Goal: Task Accomplishment & Management: Manage account settings

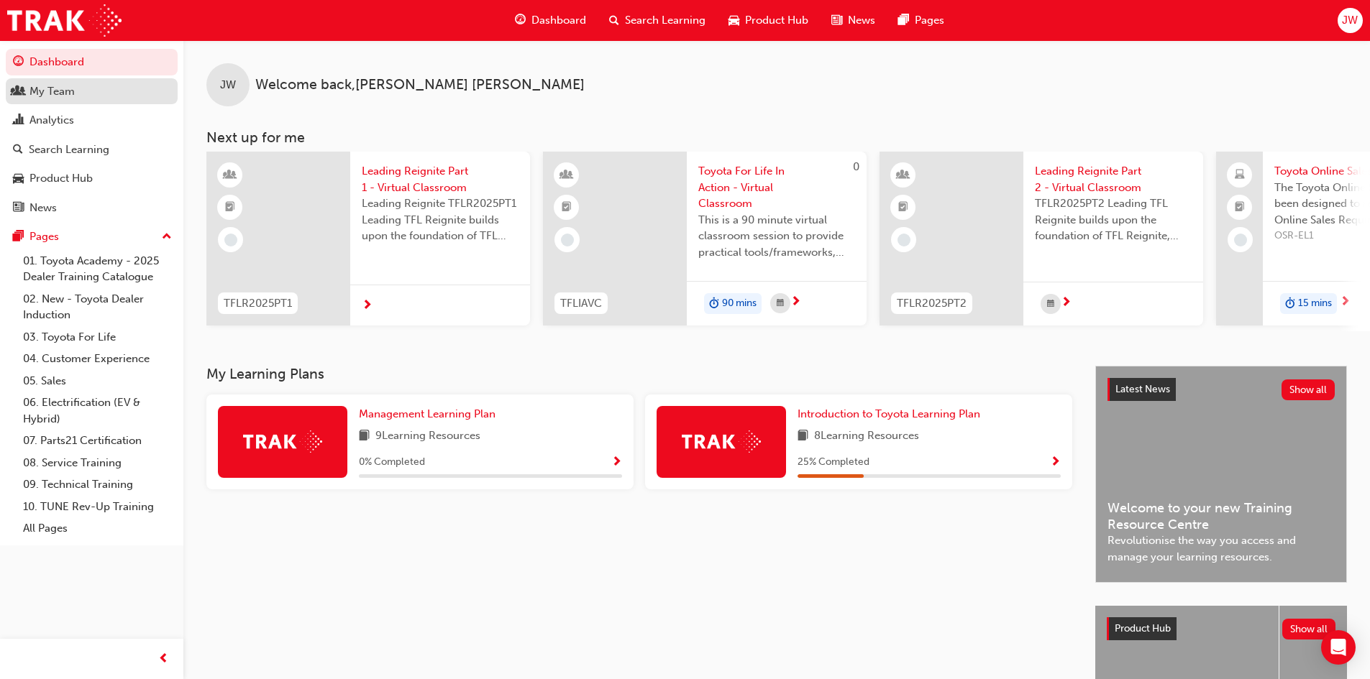
click at [98, 88] on div "My Team" at bounding box center [91, 92] width 157 height 18
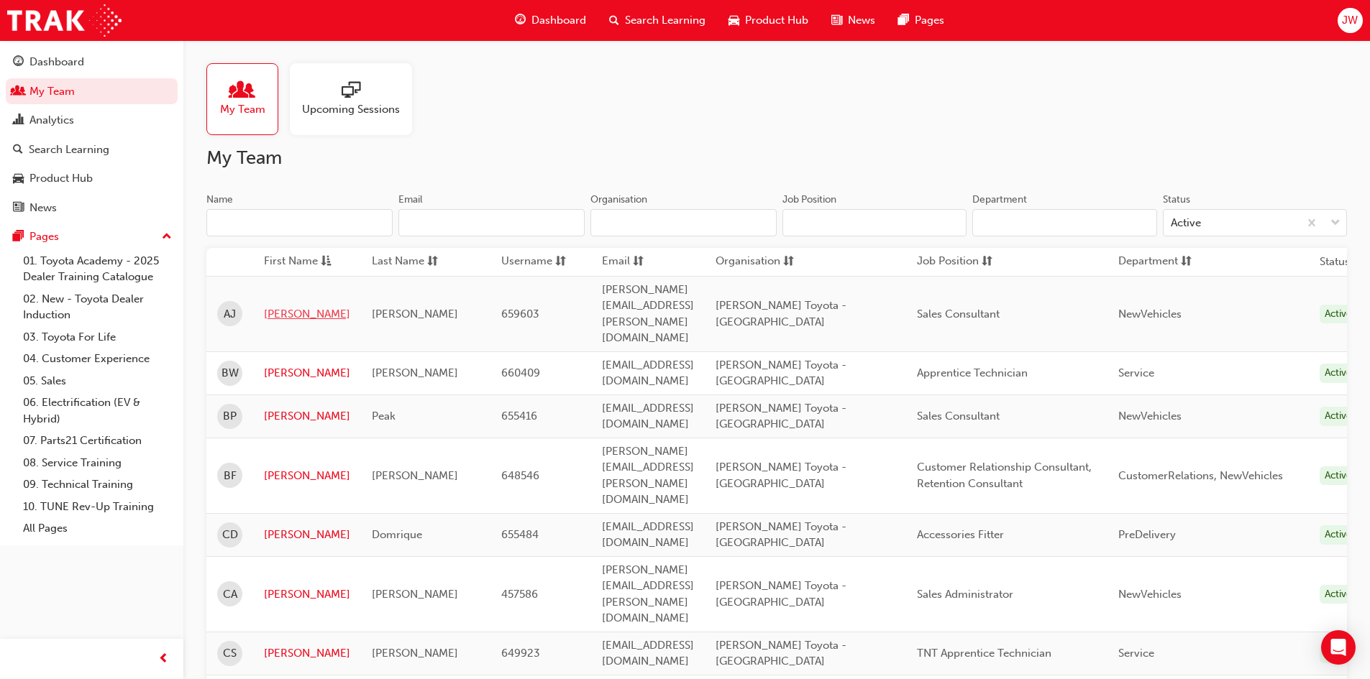
click at [277, 306] on link "[PERSON_NAME]" at bounding box center [307, 314] width 86 height 17
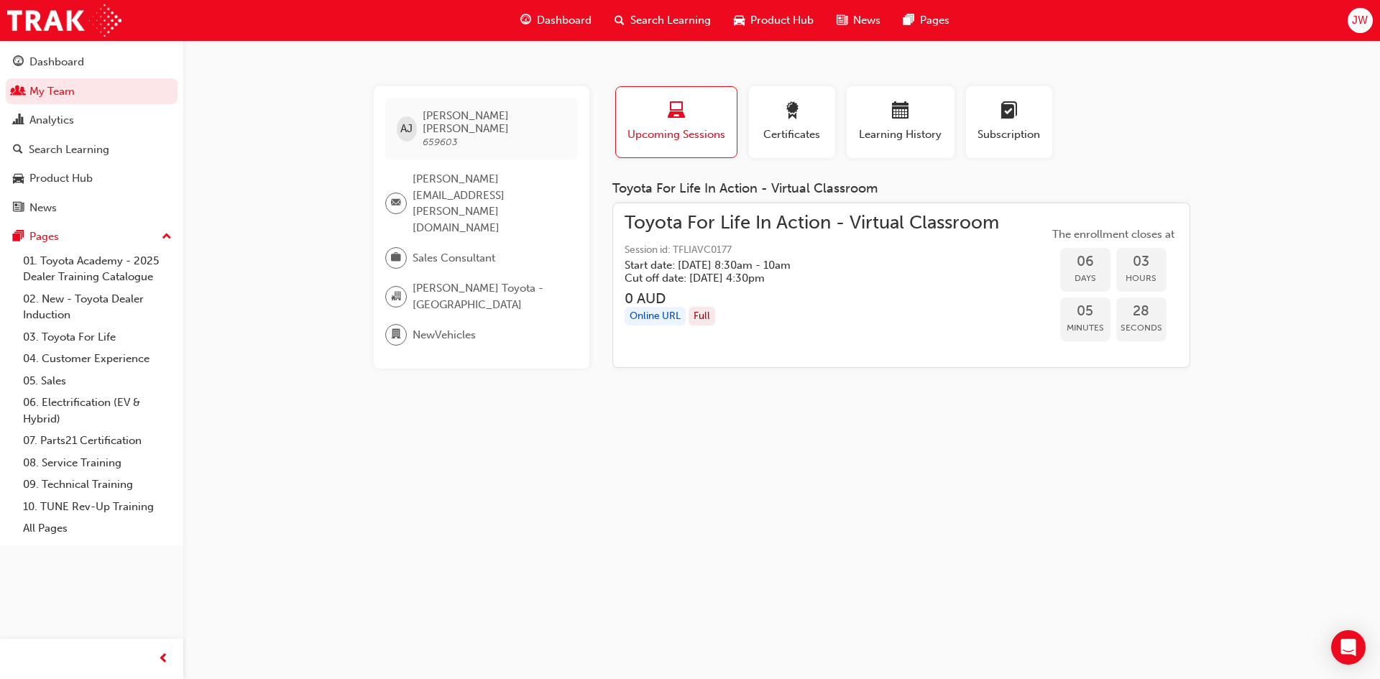
click at [663, 318] on div "Online URL" at bounding box center [655, 316] width 61 height 19
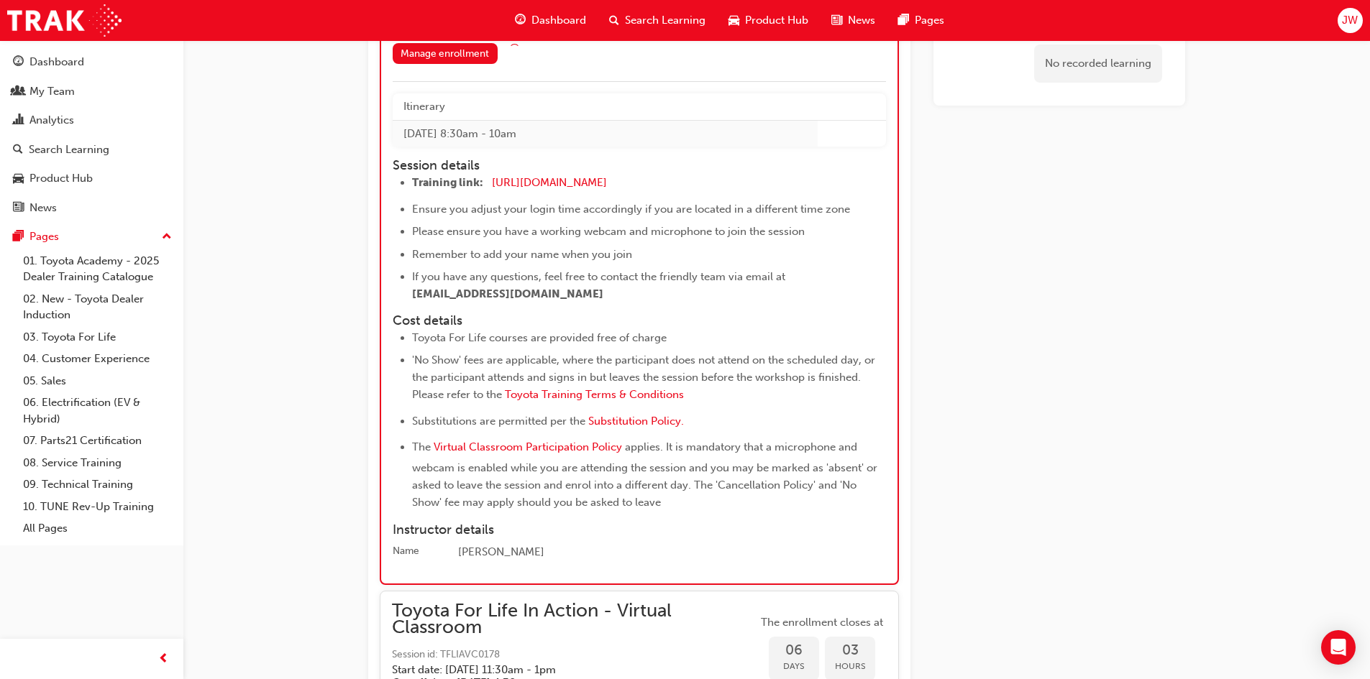
scroll to position [3473, 0]
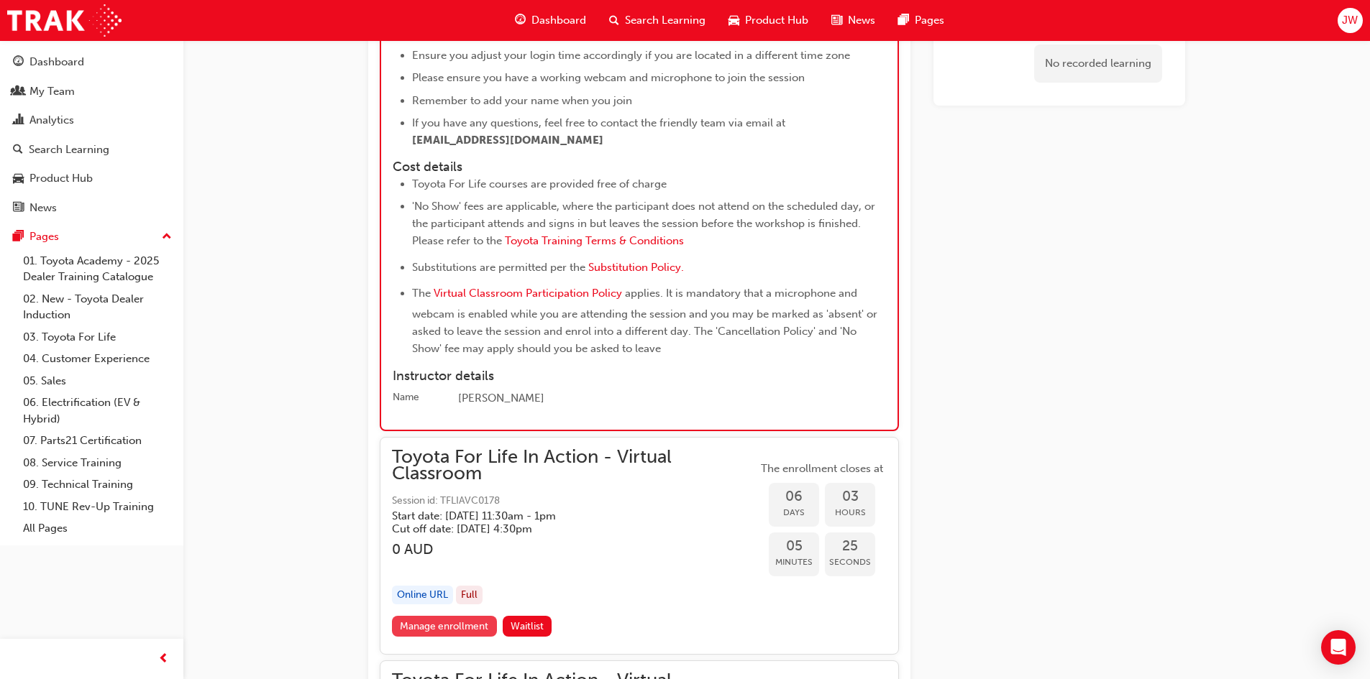
click at [473, 628] on link "Manage enrollment" at bounding box center [444, 626] width 105 height 21
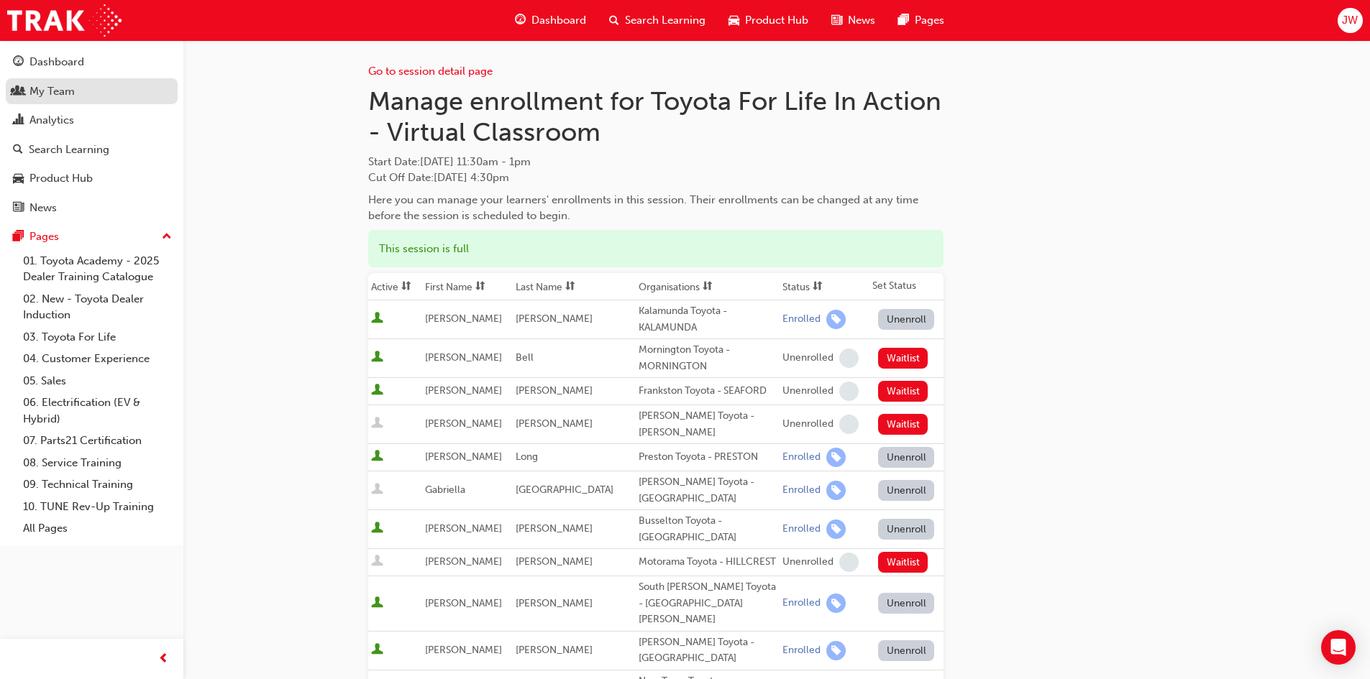
click at [85, 87] on div "My Team" at bounding box center [91, 92] width 157 height 18
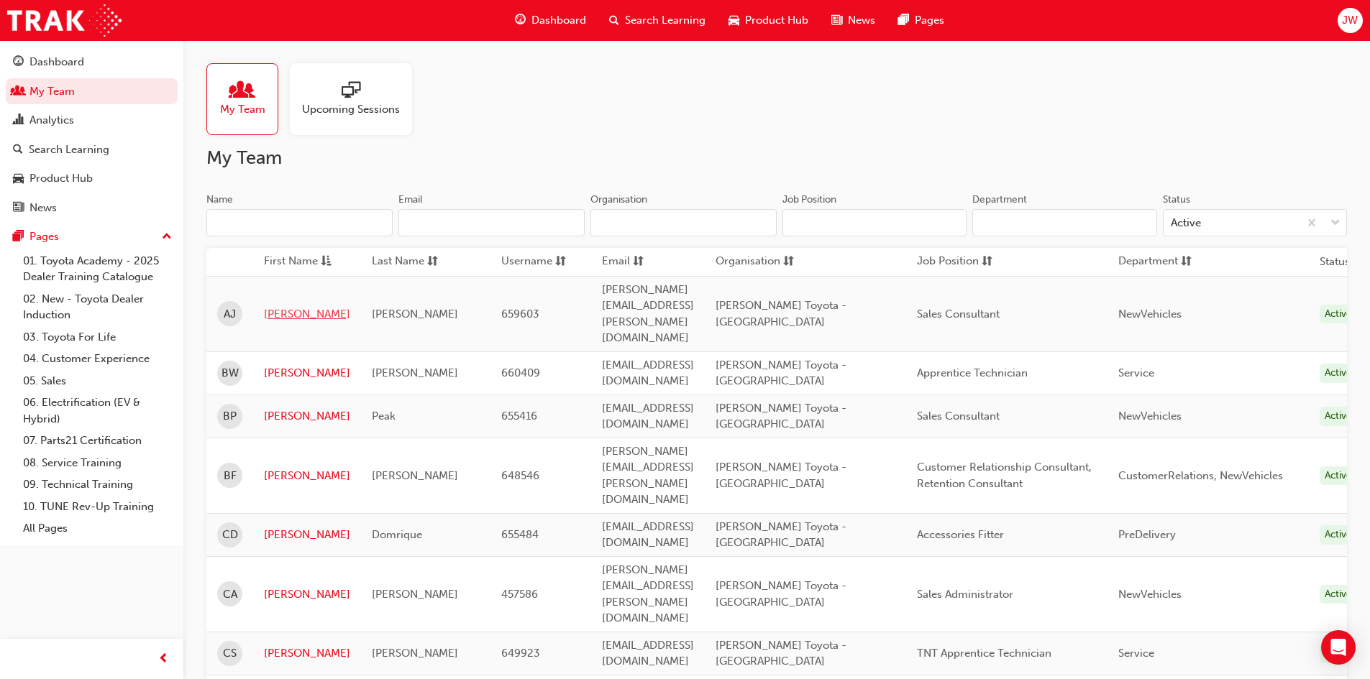
click at [270, 306] on link "[PERSON_NAME]" at bounding box center [307, 314] width 86 height 17
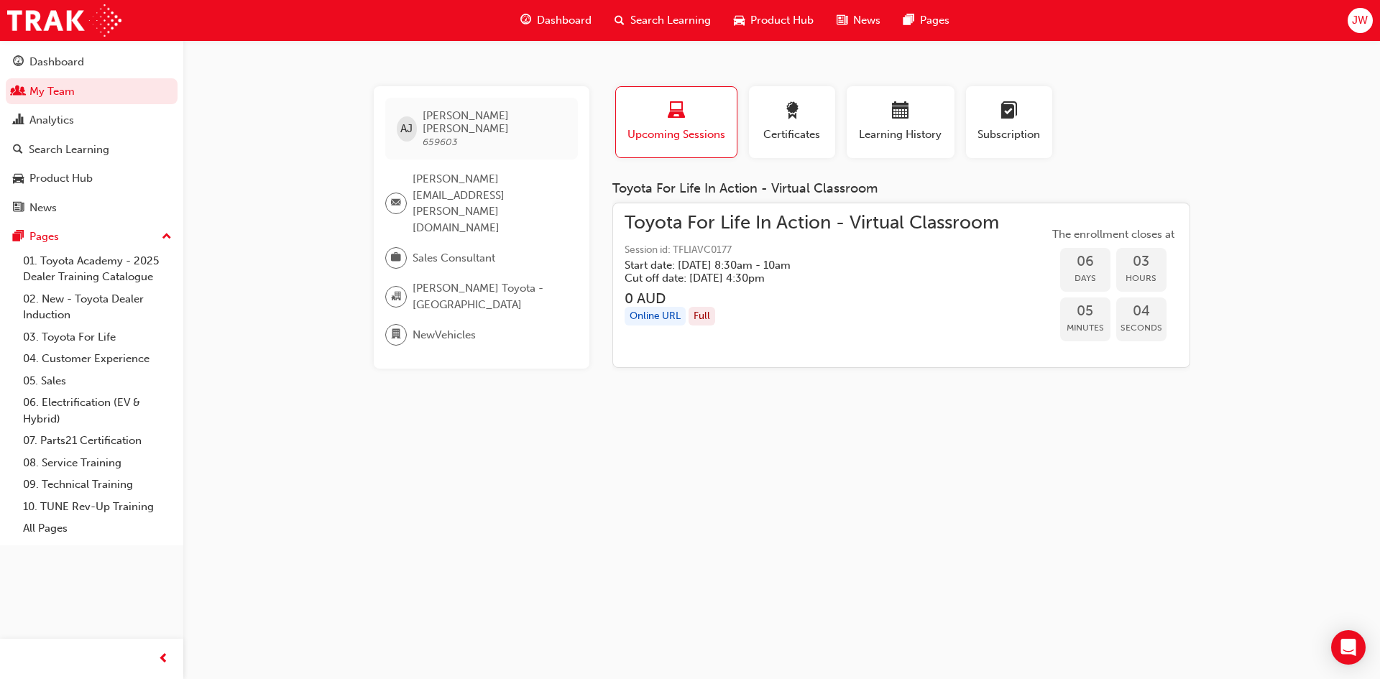
click at [847, 227] on span "Toyota For Life In Action - Virtual Classroom" at bounding box center [812, 223] width 375 height 17
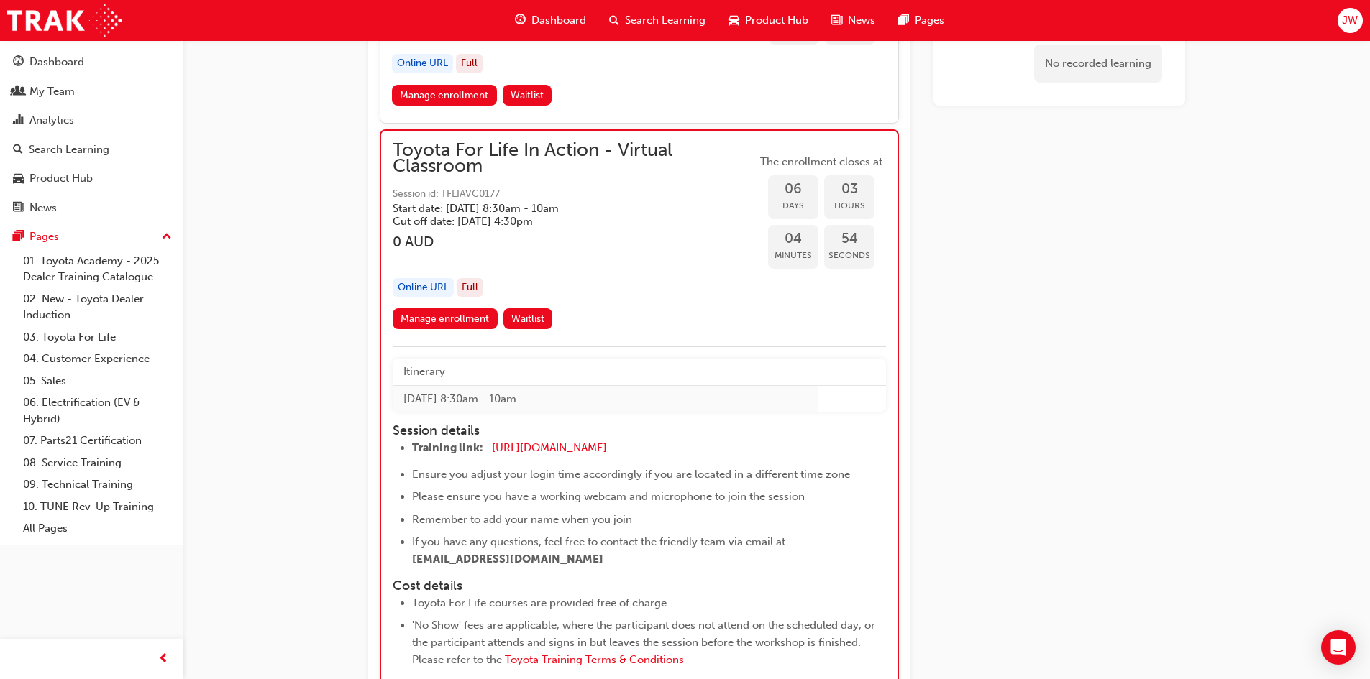
scroll to position [3081, 0]
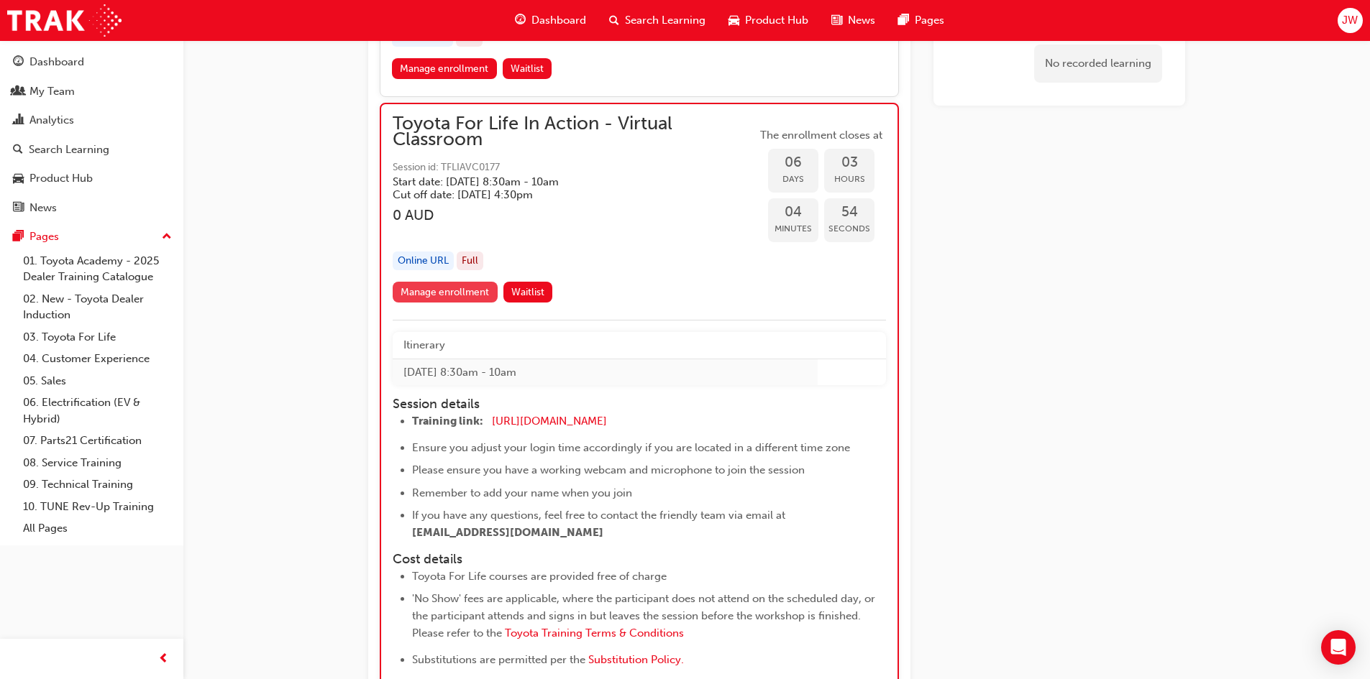
click at [477, 291] on link "Manage enrollment" at bounding box center [445, 292] width 105 height 21
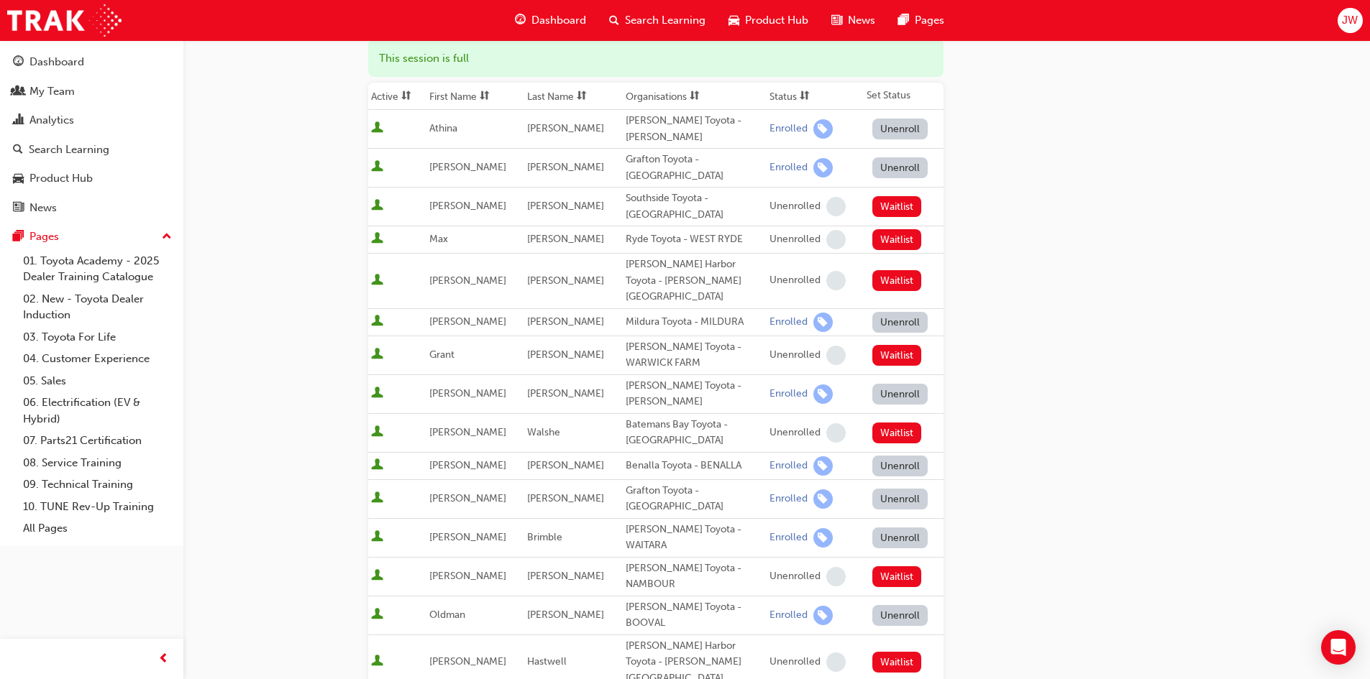
scroll to position [216, 0]
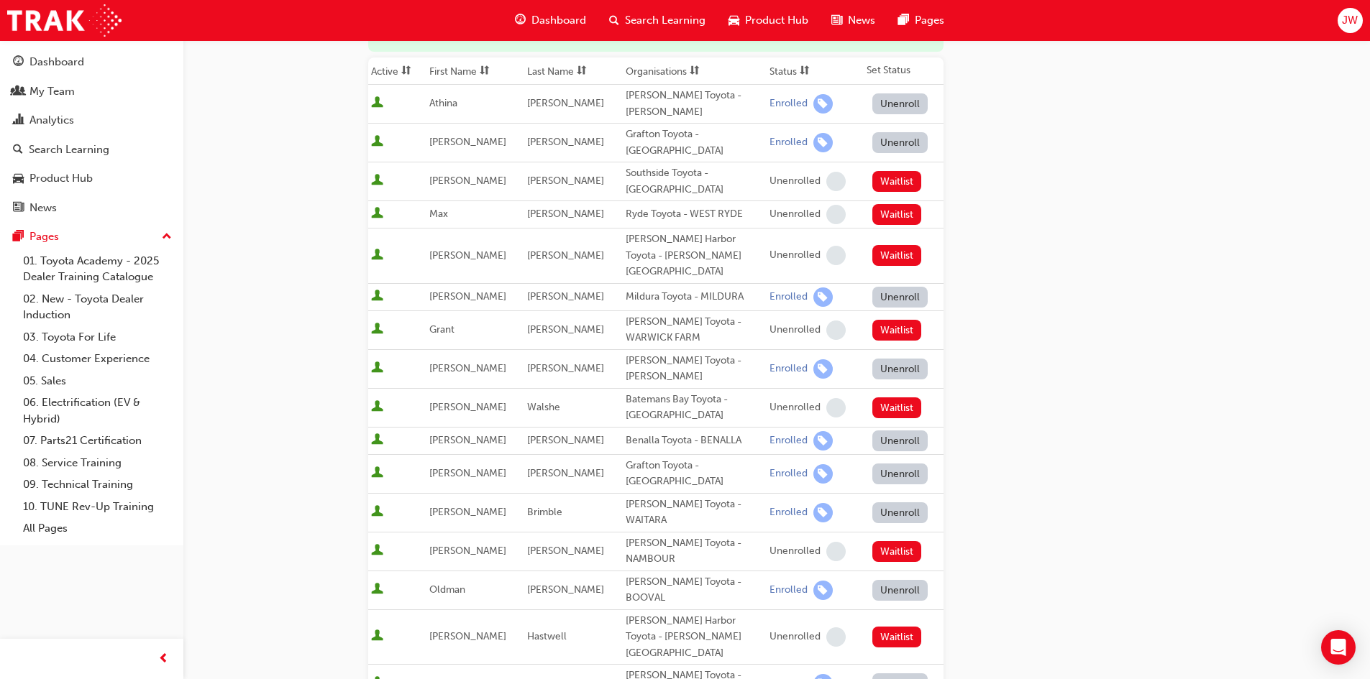
click at [891, 674] on button "Unenroll" at bounding box center [900, 684] width 56 height 21
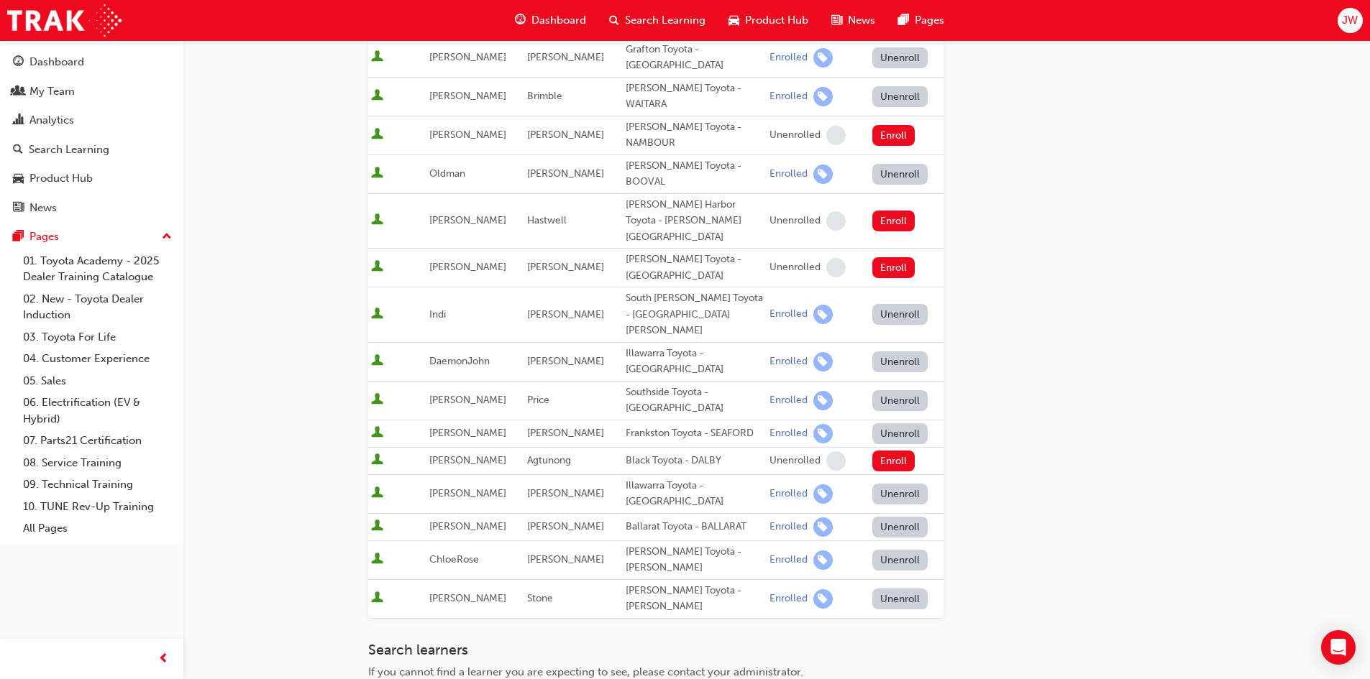
scroll to position [881, 0]
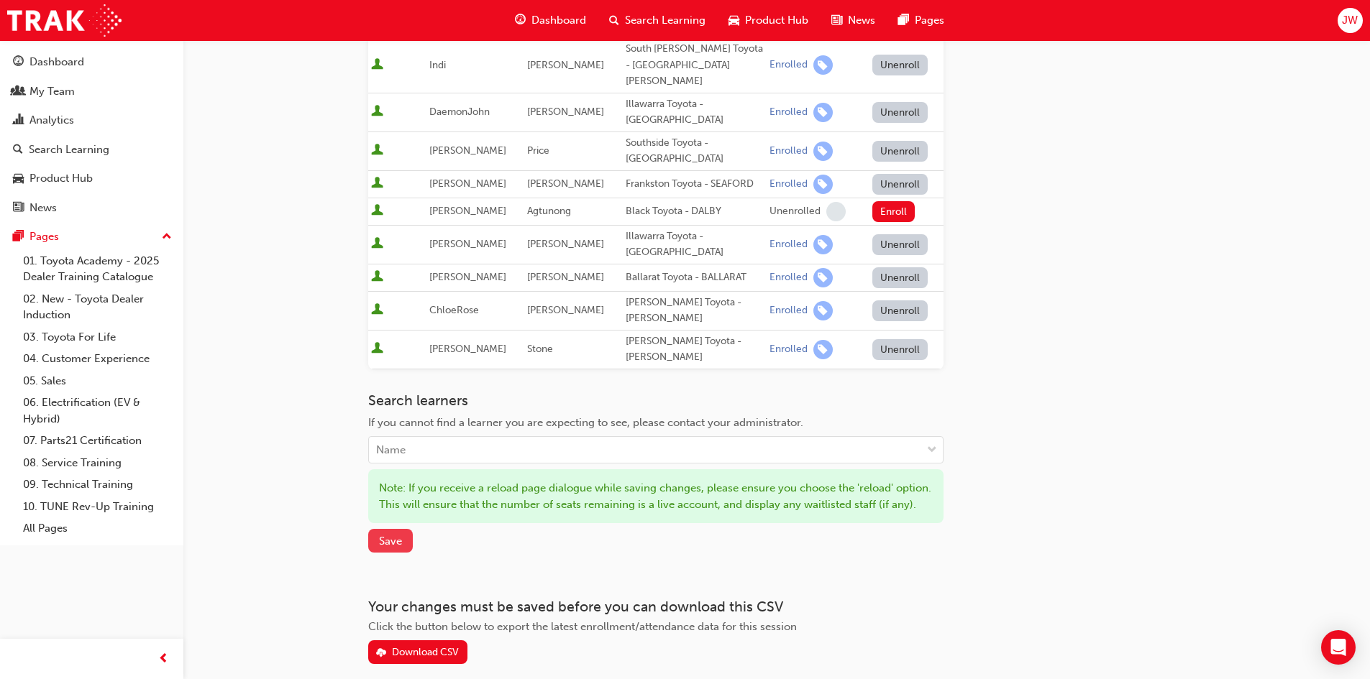
click at [407, 529] on button "Save" at bounding box center [390, 541] width 45 height 24
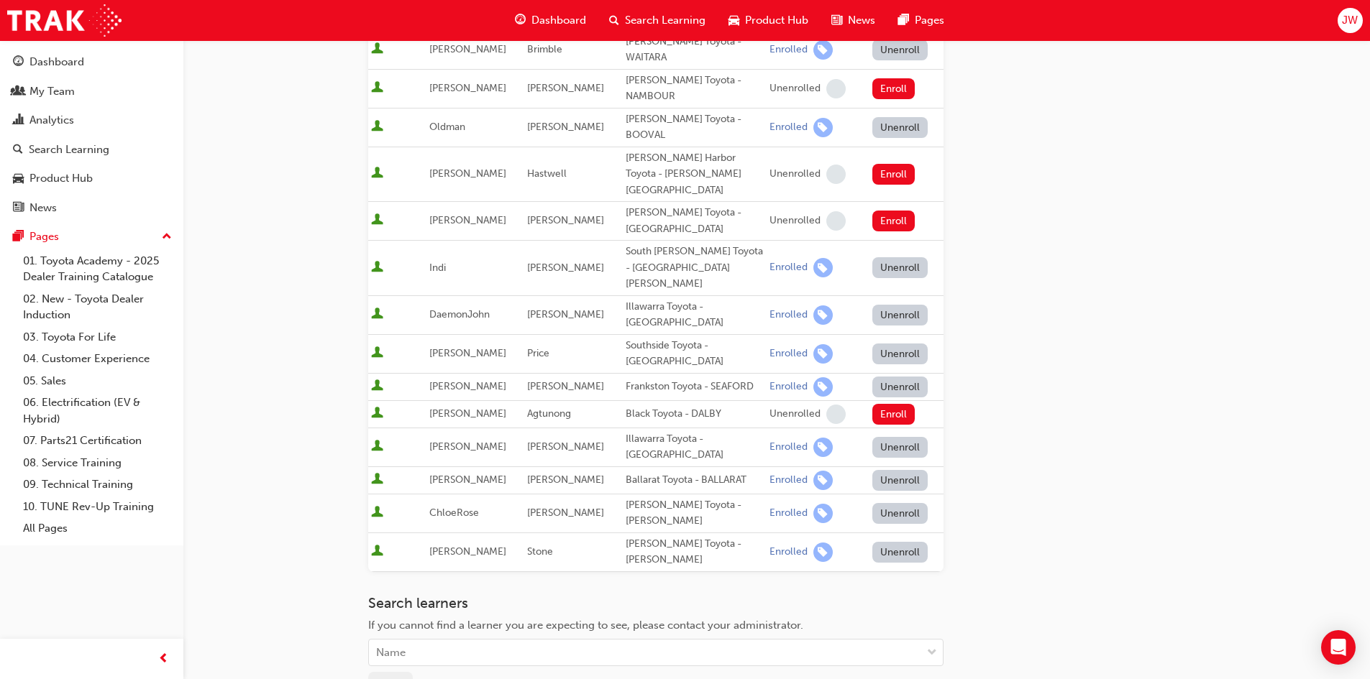
scroll to position [662, 0]
